Goal: Find specific page/section: Find specific page/section

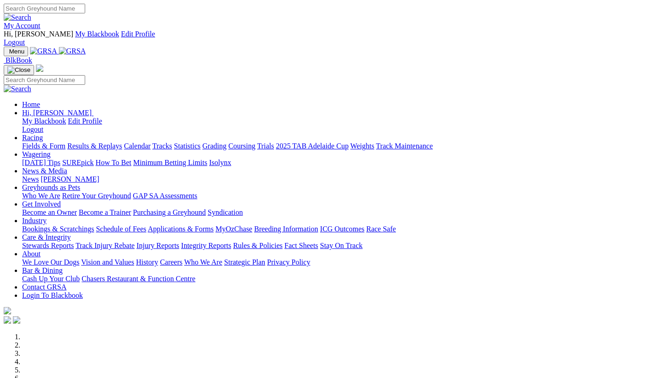
click at [63, 266] on link "Bar & Dining" at bounding box center [42, 270] width 41 height 8
click at [195, 275] on link "Chasers Restaurant & Function Centre" at bounding box center [139, 279] width 114 height 8
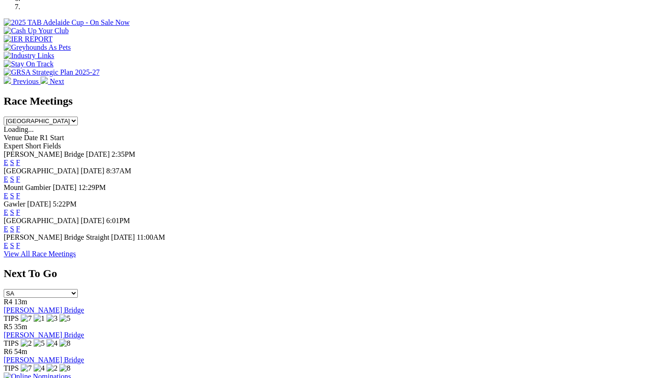
scroll to position [381, 0]
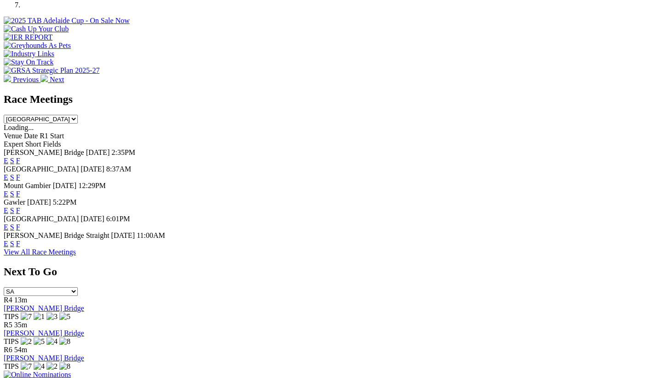
click at [20, 223] on link "F" at bounding box center [18, 227] width 4 height 8
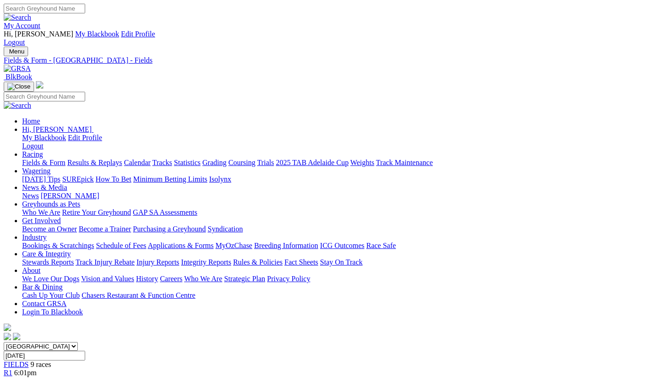
click at [67, 183] on link "News & Media" at bounding box center [44, 187] width 45 height 8
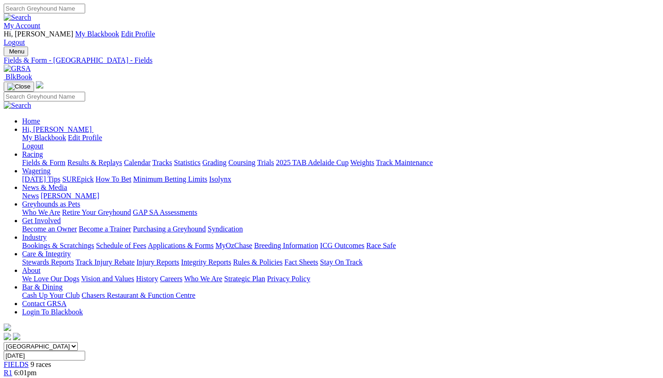
click at [67, 183] on link "News & Media" at bounding box center [44, 187] width 45 height 8
click at [99, 192] on link "[PERSON_NAME]" at bounding box center [70, 196] width 59 height 8
